Goal: Task Accomplishment & Management: Complete application form

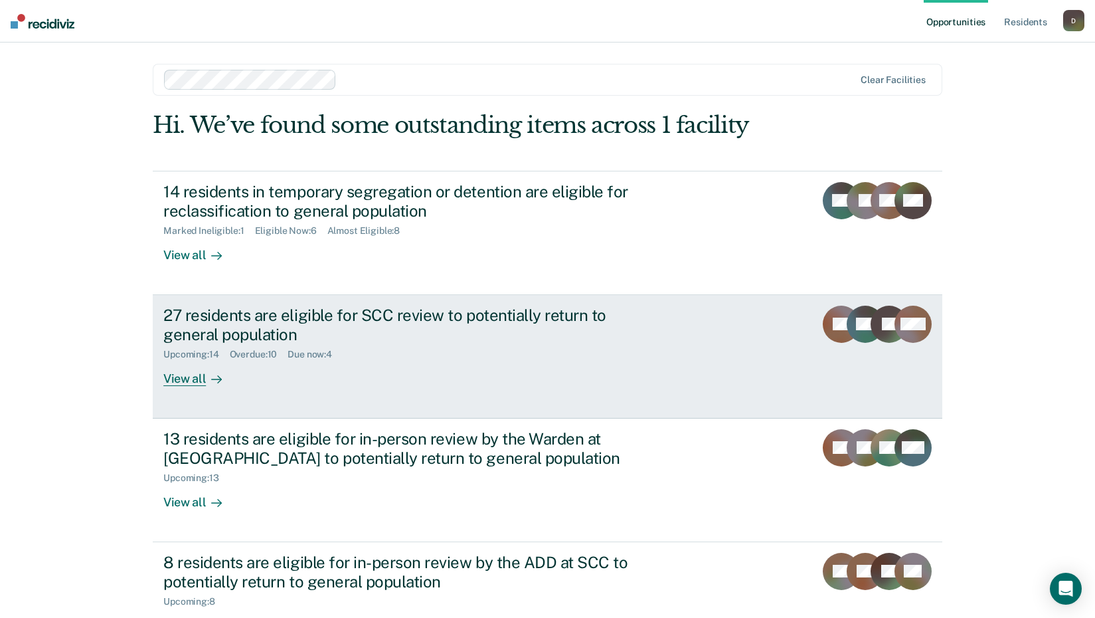
click at [203, 311] on div "27 residents are eligible for SCC review to potentially return to general popul…" at bounding box center [396, 325] width 466 height 39
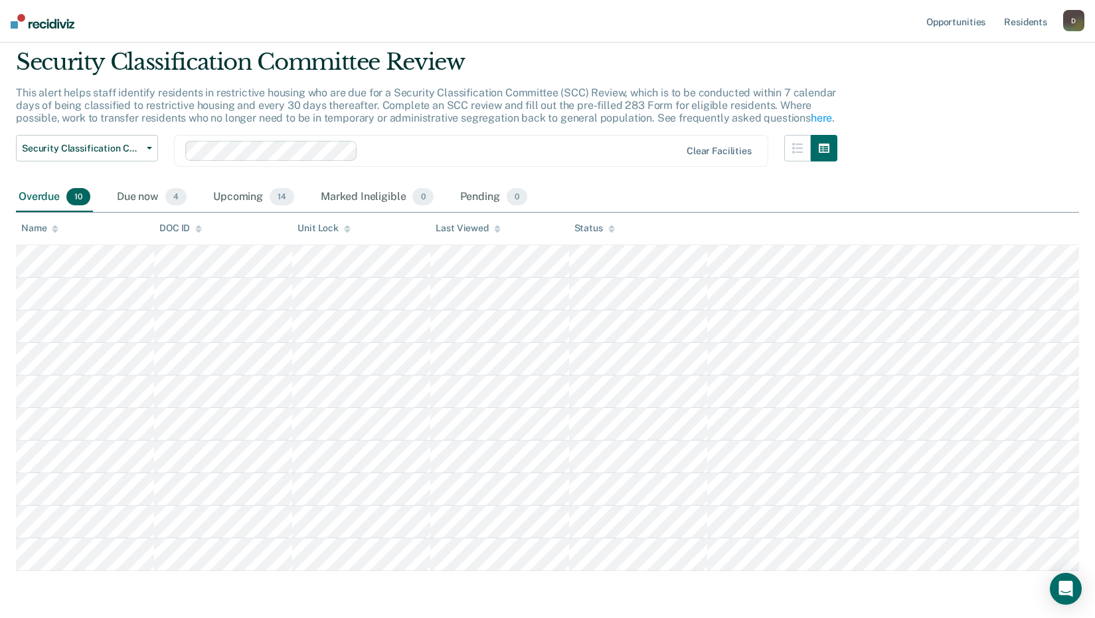
scroll to position [66, 0]
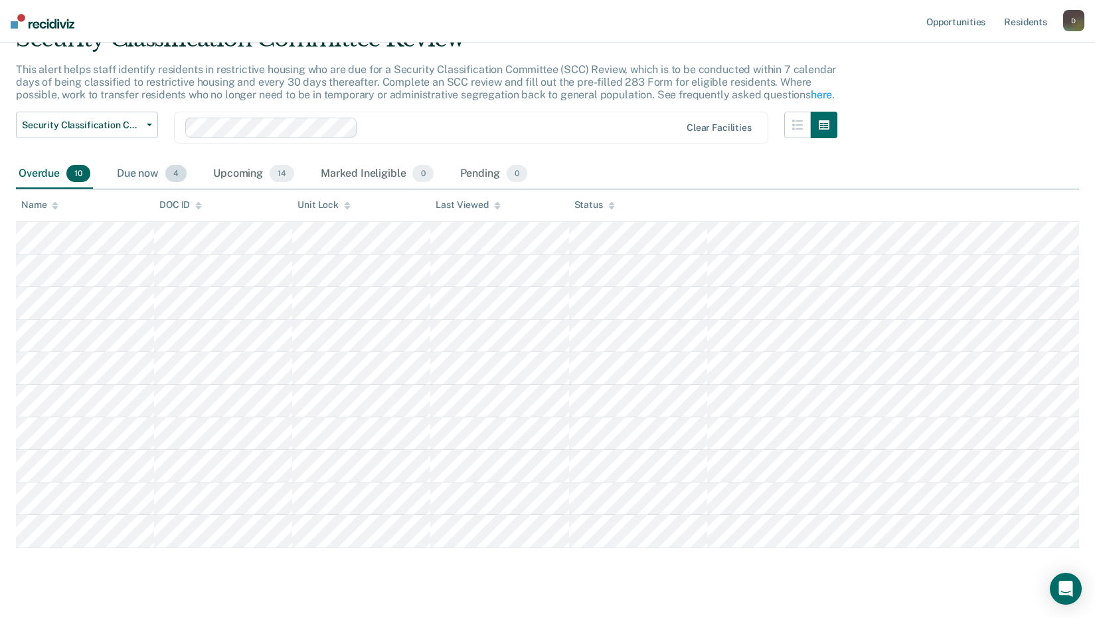
click at [144, 177] on div "Due now 4" at bounding box center [151, 173] width 75 height 29
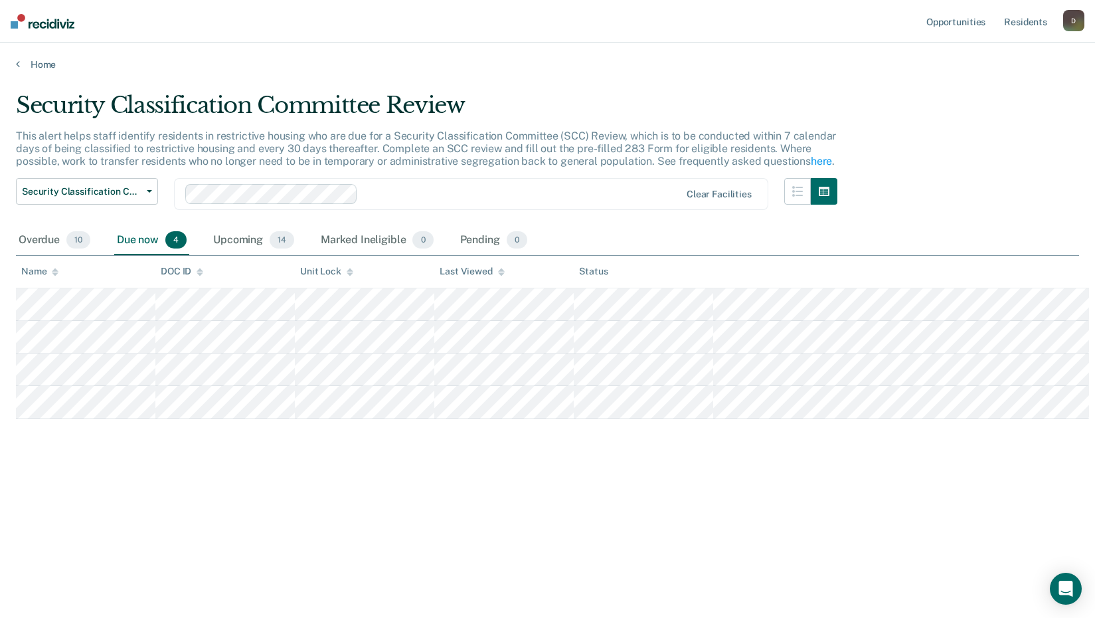
scroll to position [0, 0]
click at [234, 240] on div "Upcoming 14" at bounding box center [254, 240] width 86 height 29
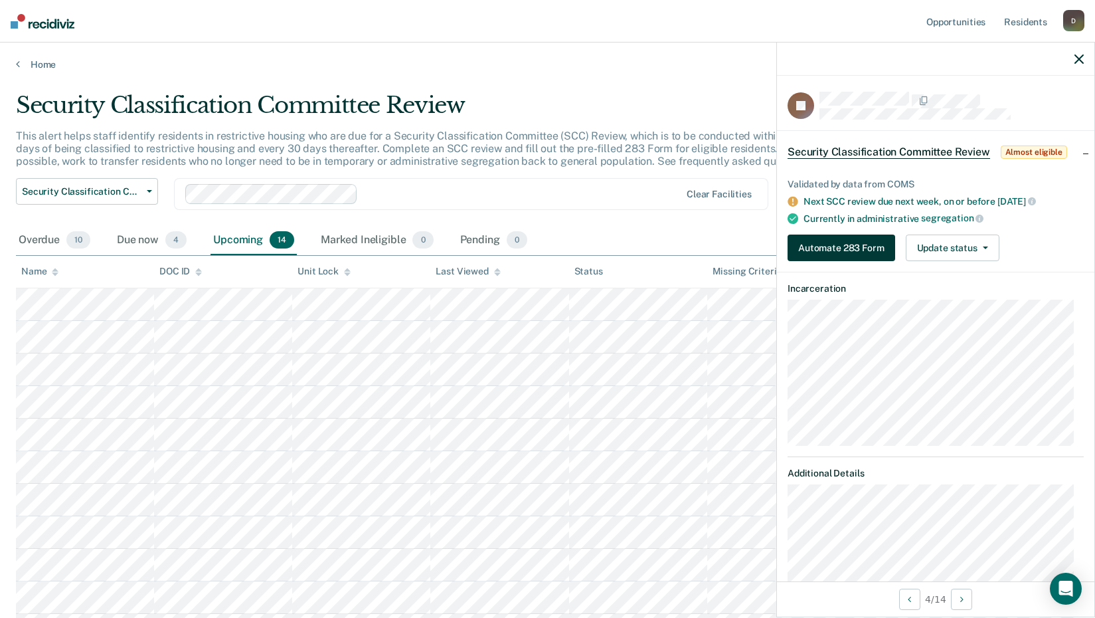
click at [859, 246] on button "Automate 283 Form" at bounding box center [842, 247] width 108 height 27
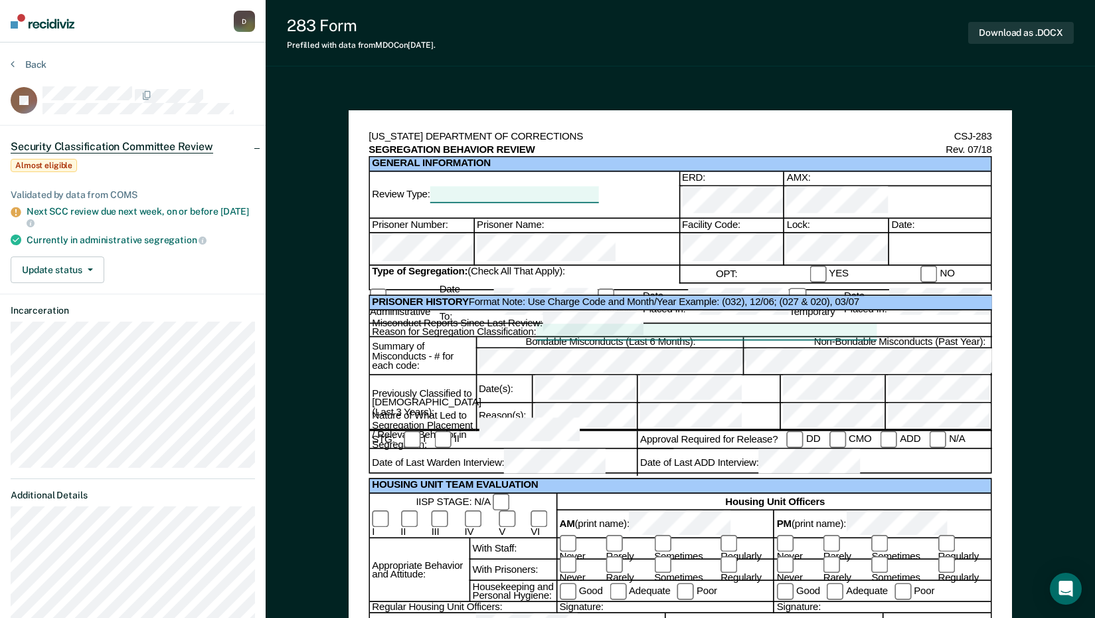
drag, startPoint x: 908, startPoint y: 214, endPoint x: 907, endPoint y: 221, distance: 7.3
click at [908, 219] on div "Date:" at bounding box center [939, 226] width 102 height 14
click at [907, 233] on div at bounding box center [939, 249] width 102 height 33
click at [899, 233] on div at bounding box center [939, 249] width 102 height 33
click at [908, 233] on div at bounding box center [939, 249] width 102 height 33
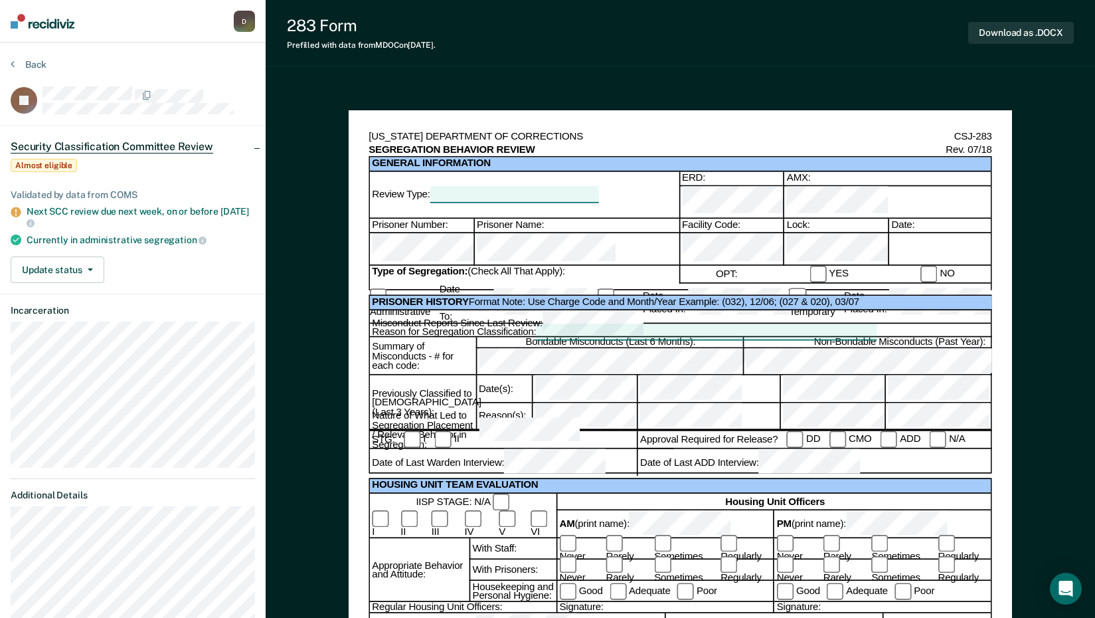
click at [905, 235] on div at bounding box center [939, 249] width 102 height 33
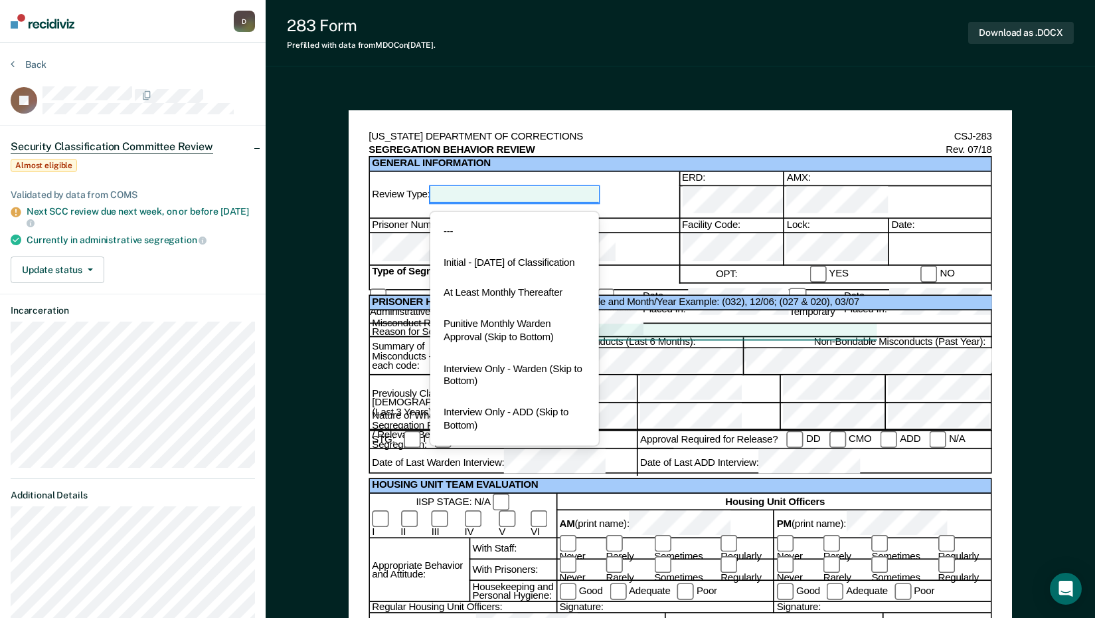
click at [550, 188] on div at bounding box center [514, 195] width 169 height 16
click at [533, 300] on div "At Least Monthly Thereafter" at bounding box center [514, 293] width 169 height 31
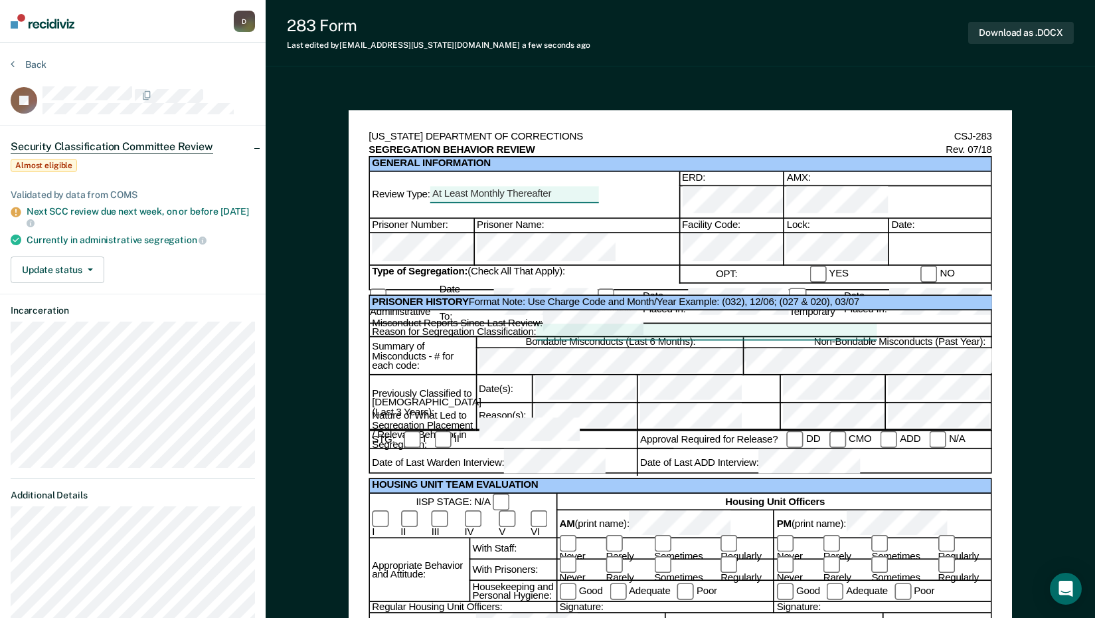
click at [896, 233] on div at bounding box center [939, 249] width 102 height 33
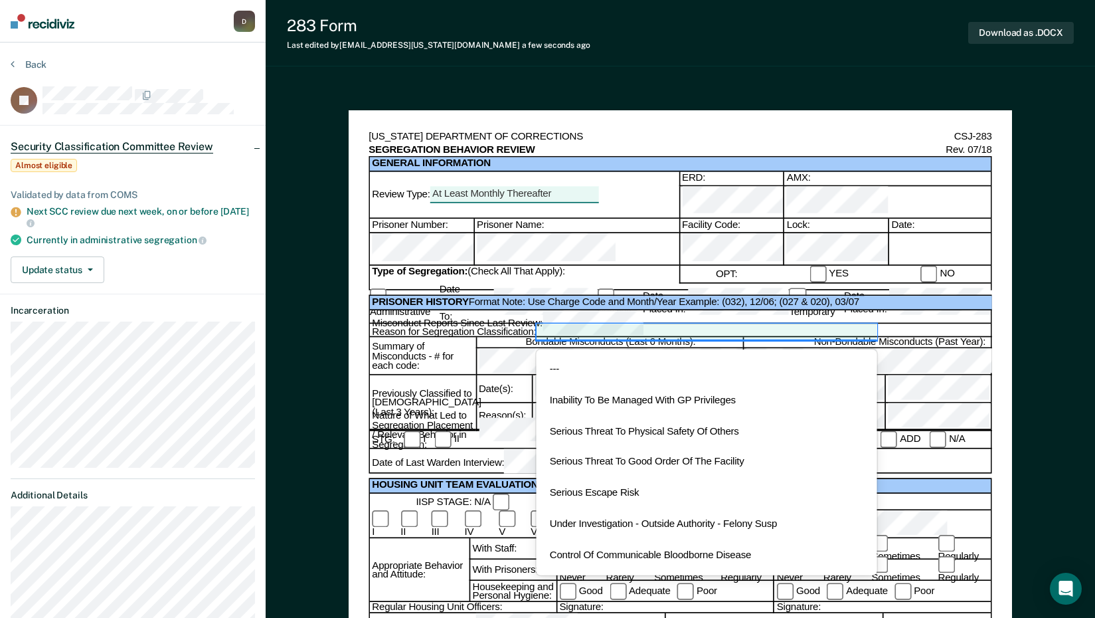
click at [563, 324] on div at bounding box center [706, 332] width 340 height 16
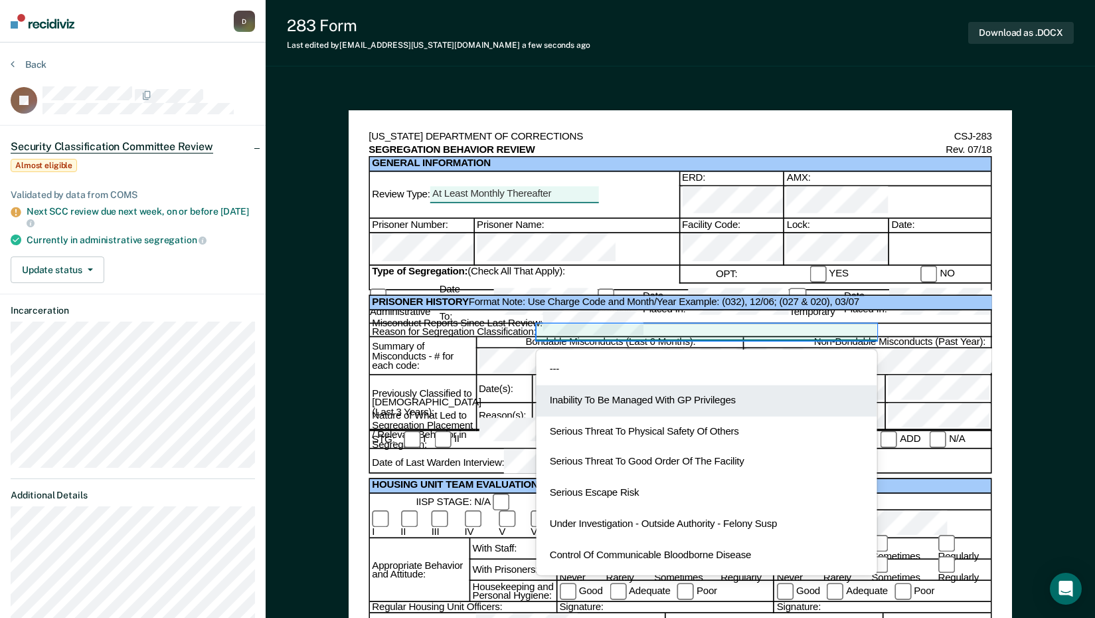
click at [664, 385] on div "Inability To Be Managed With GP Privileges" at bounding box center [706, 400] width 340 height 31
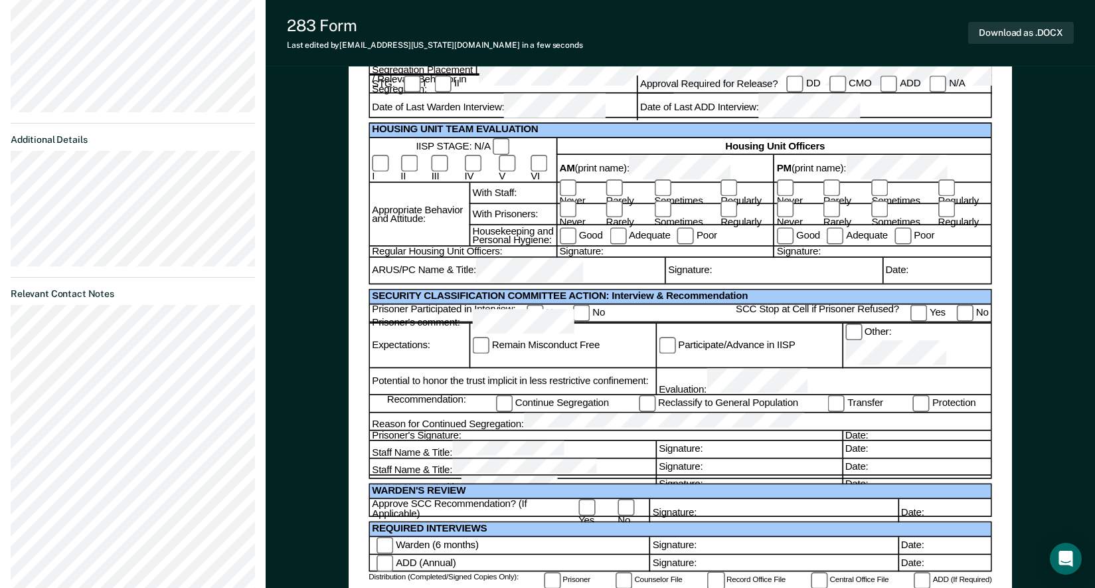
scroll to position [332, 0]
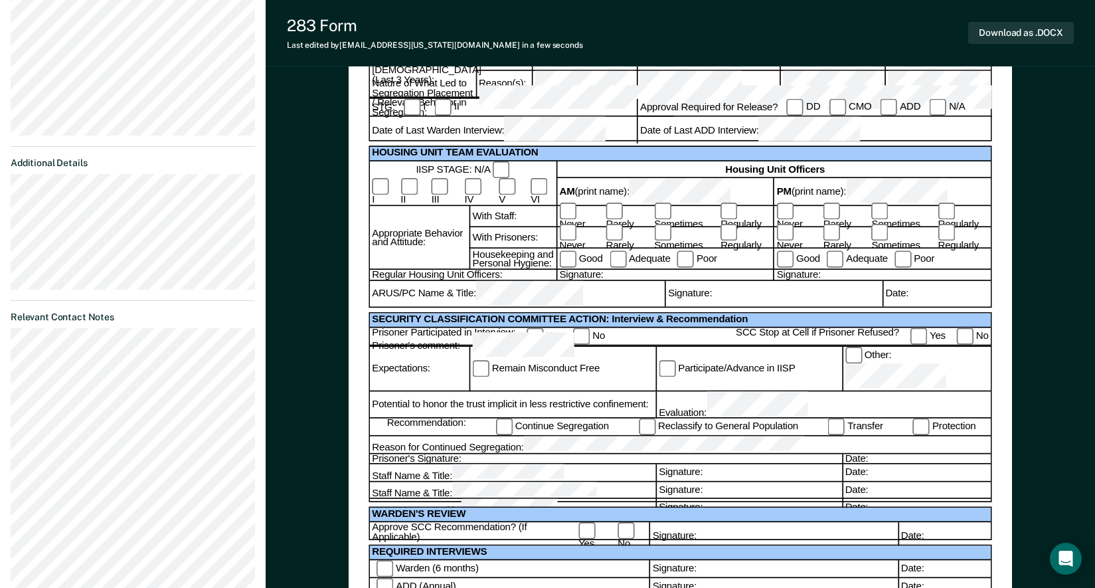
click at [490, 454] on div "Prisoner's Signature:" at bounding box center [606, 459] width 472 height 11
click at [1024, 30] on button "Download as .DOCX" at bounding box center [1021, 33] width 106 height 22
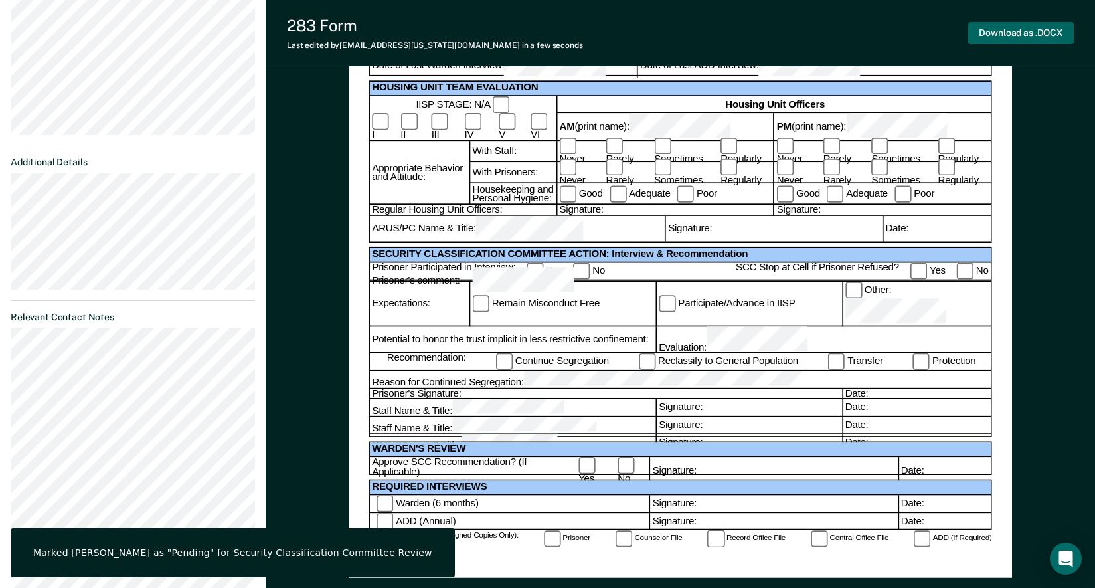
drag, startPoint x: 1006, startPoint y: 27, endPoint x: 1006, endPoint y: 62, distance: 35.2
click at [1006, 62] on div "283 Form Last edited by [PERSON_NAME][EMAIL_ADDRESS][US_STATE][DOMAIN_NAME] in …" at bounding box center [681, 33] width 830 height 66
